Goal: Information Seeking & Learning: Learn about a topic

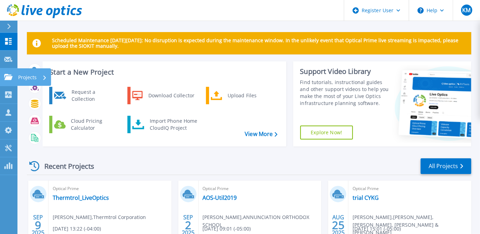
click at [5, 80] on link "Projects Projects" at bounding box center [8, 77] width 17 height 18
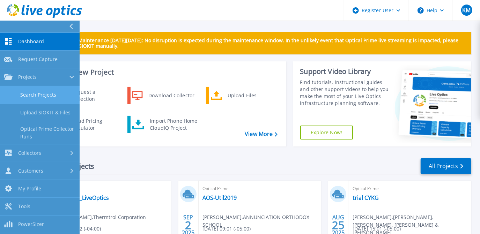
click at [36, 97] on link "Search Projects" at bounding box center [40, 95] width 80 height 18
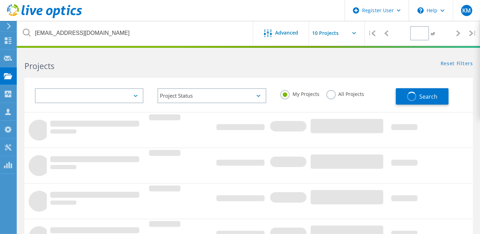
type input "1"
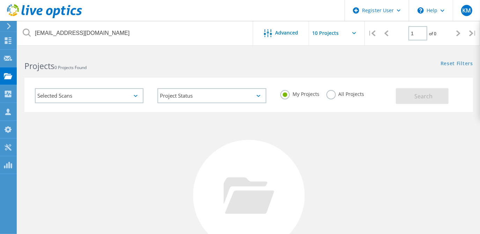
click at [333, 93] on label "All Projects" at bounding box center [345, 93] width 38 height 7
click at [0, 0] on input "All Projects" at bounding box center [0, 0] width 0 height 0
click at [431, 98] on span "Search" at bounding box center [423, 96] width 18 height 8
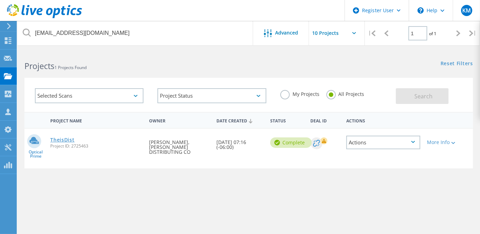
click at [67, 139] on link "TheisDist" at bounding box center [62, 139] width 24 height 5
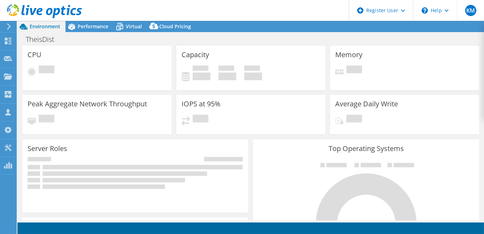
select select "USD"
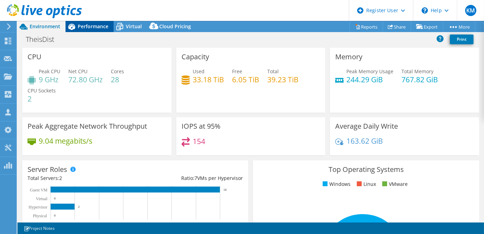
click at [105, 30] on div "Performance" at bounding box center [90, 26] width 48 height 11
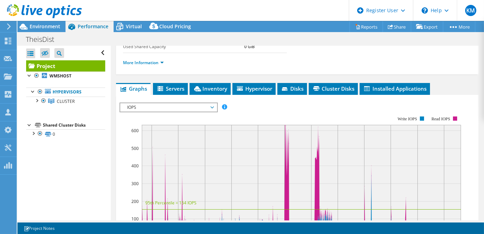
scroll to position [155, 0]
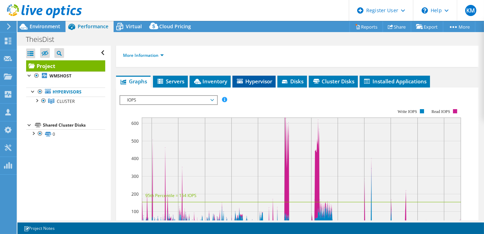
click at [253, 78] on span "Hypervisor" at bounding box center [254, 81] width 36 height 7
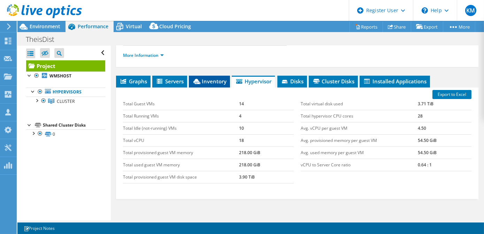
click at [207, 80] on span "Inventory" at bounding box center [210, 81] width 34 height 7
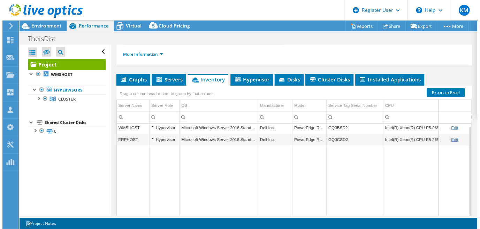
scroll to position [151, 0]
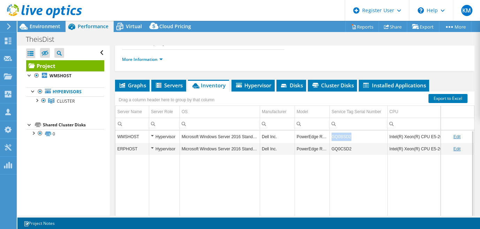
copy td "GQ0BSD2"
drag, startPoint x: 349, startPoint y: 134, endPoint x: 330, endPoint y: 134, distance: 19.2
click at [330, 134] on td "GQ0BSD2" at bounding box center [359, 137] width 58 height 12
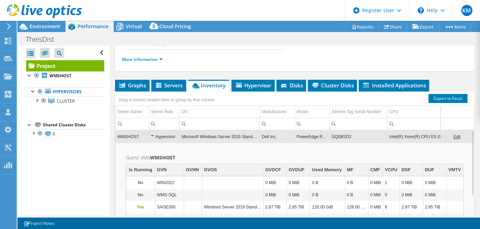
click at [347, 136] on td "GQ0BSD2" at bounding box center [359, 137] width 58 height 12
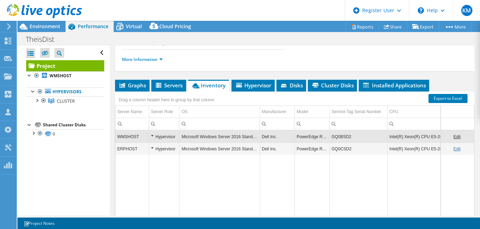
click at [179, 59] on ul "More Information" at bounding box center [295, 58] width 346 height 9
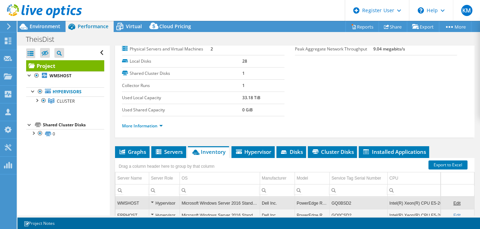
scroll to position [89, 0]
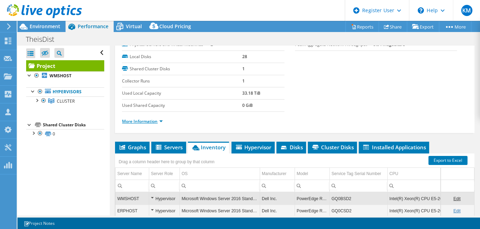
click at [155, 120] on link "More Information" at bounding box center [142, 122] width 41 height 6
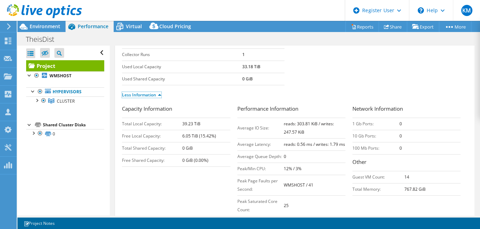
scroll to position [117, 0]
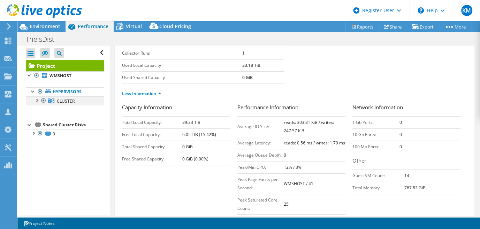
click at [34, 101] on div at bounding box center [36, 100] width 7 height 7
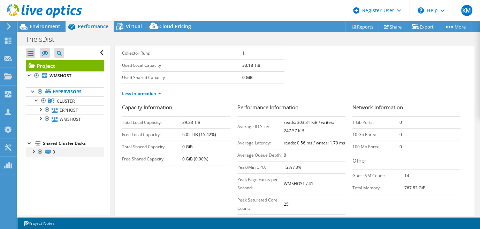
click at [34, 150] on div at bounding box center [33, 151] width 7 height 7
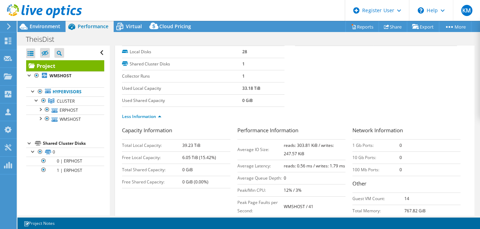
scroll to position [94, 0]
click at [47, 111] on div at bounding box center [47, 110] width 7 height 8
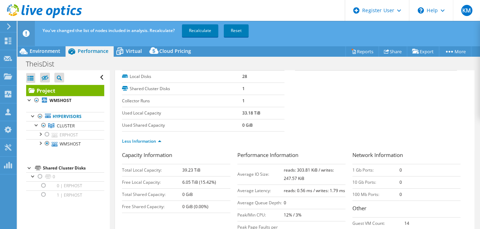
click at [190, 38] on div "You've changed the list of nodes included in analysis. Recalculate? Recalculate…" at bounding box center [262, 31] width 442 height 20
click at [194, 32] on link "Recalculate" at bounding box center [200, 30] width 36 height 13
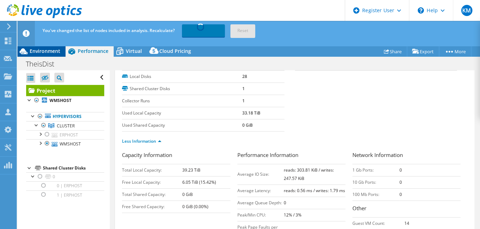
click at [53, 50] on span "Environment" at bounding box center [45, 51] width 31 height 7
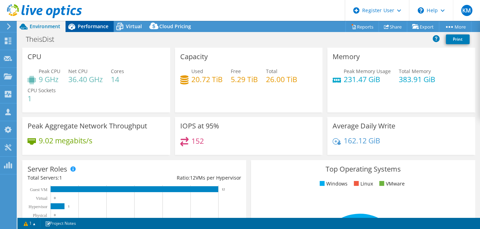
click at [79, 29] on span "Performance" at bounding box center [93, 26] width 31 height 7
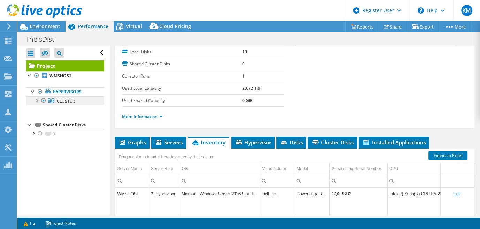
click at [35, 103] on link "CLUSTER" at bounding box center [65, 101] width 78 height 9
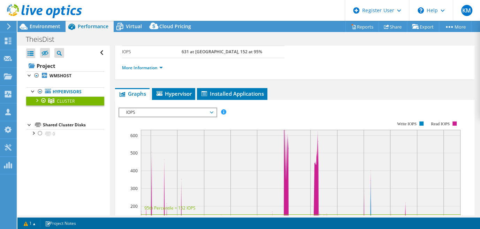
click at [35, 100] on div at bounding box center [36, 100] width 7 height 7
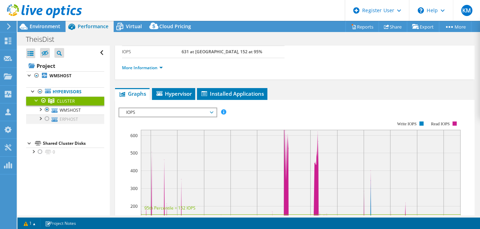
click at [50, 118] on div at bounding box center [47, 119] width 7 height 8
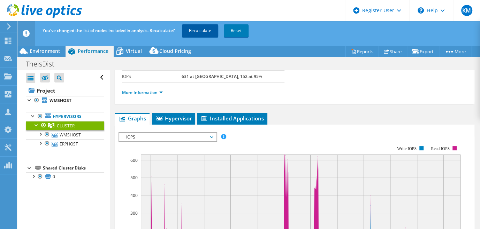
click at [204, 27] on link "Recalculate" at bounding box center [200, 30] width 36 height 13
click at [149, 95] on li "More Information" at bounding box center [144, 93] width 45 height 8
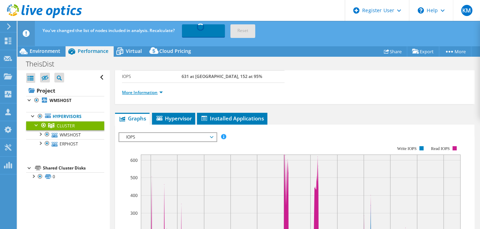
click at [153, 93] on link "More Information" at bounding box center [142, 93] width 41 height 6
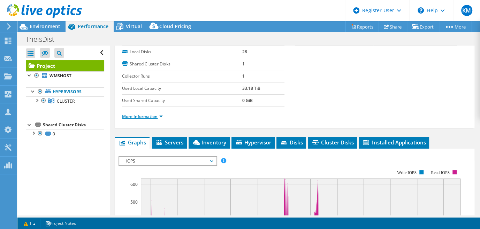
click at [156, 114] on link "More Information" at bounding box center [142, 117] width 41 height 6
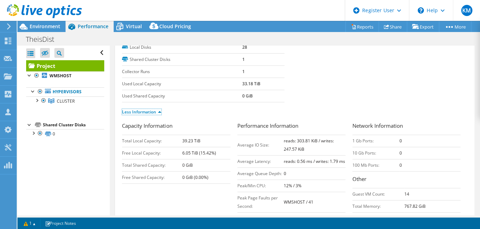
scroll to position [90, 0]
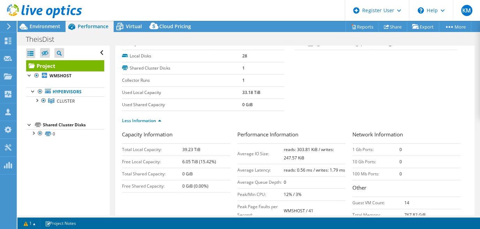
click at [223, 199] on div "Capacity Information Total Local Capacity: 39.23 TiB Free Local Capacity: 6.05 …" at bounding box center [295, 188] width 346 height 115
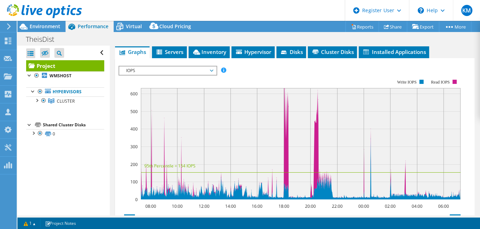
scroll to position [314, 0]
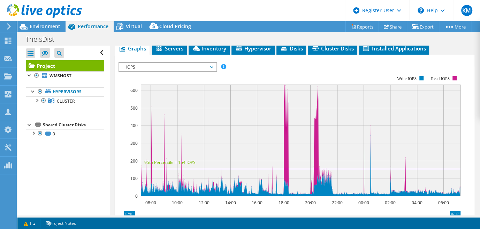
click at [221, 61] on div "IOPS Disk Throughput IO Size Latency Queue Depth CPU Percentage Memory Page Fau…" at bounding box center [295, 178] width 353 height 246
click at [221, 55] on li "Inventory" at bounding box center [209, 49] width 41 height 12
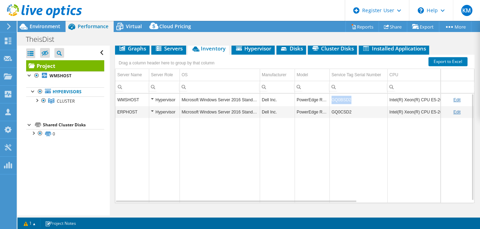
drag, startPoint x: 350, startPoint y: 108, endPoint x: 331, endPoint y: 104, distance: 18.9
click at [331, 104] on td "GQ0BSD2" at bounding box center [359, 100] width 58 height 12
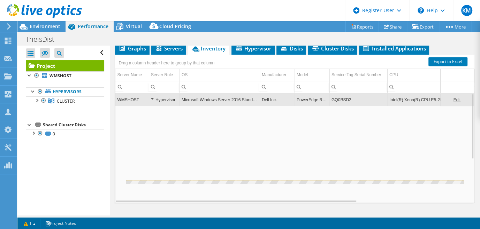
copy td "GQ0BSD2"
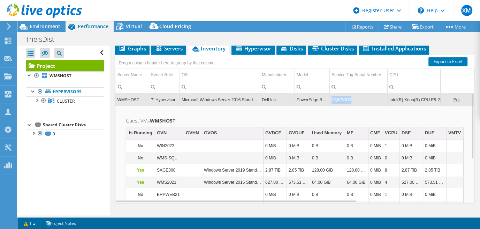
copy td "GQ0BSD2"
drag, startPoint x: 357, startPoint y: 107, endPoint x: 333, endPoint y: 108, distance: 24.4
click at [333, 106] on td "GQ0BSD2" at bounding box center [359, 100] width 58 height 12
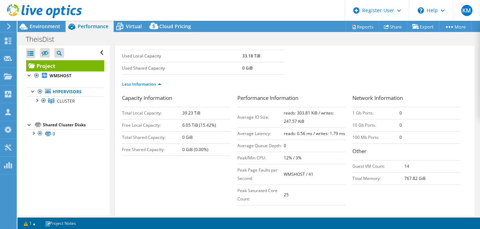
scroll to position [126, 0]
click at [130, 26] on span "Virtual" at bounding box center [134, 26] width 16 height 7
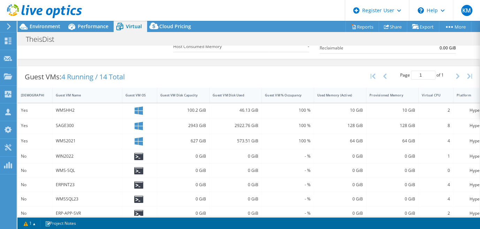
scroll to position [117, 0]
click at [257, 98] on div at bounding box center [261, 95] width 13 height 15
click at [248, 95] on div "Guest VM Disk Used" at bounding box center [231, 95] width 37 height 5
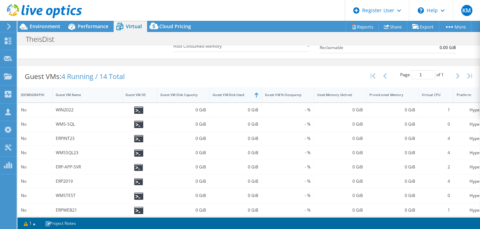
click at [248, 95] on div "Guest VM Disk Used" at bounding box center [231, 95] width 37 height 5
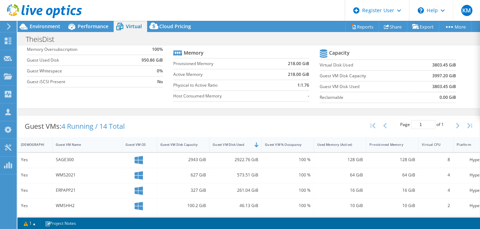
scroll to position [67, 0]
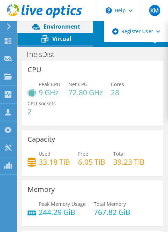
select select "USD"
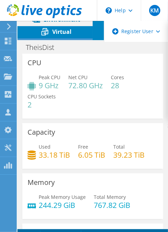
scroll to position [20, 0]
